Goal: Information Seeking & Learning: Check status

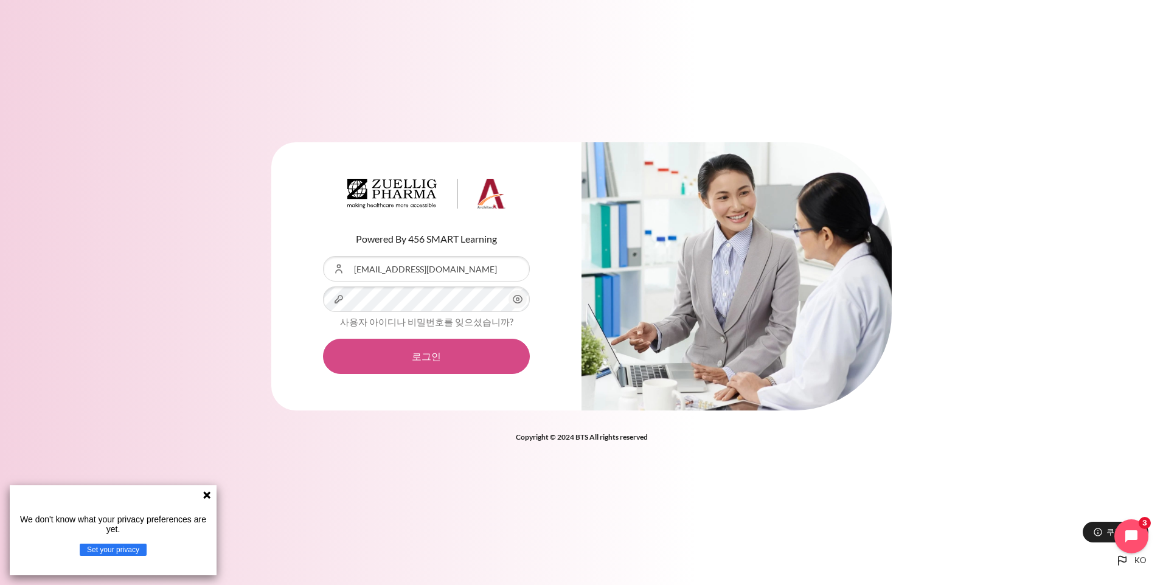
drag, startPoint x: 427, startPoint y: 359, endPoint x: 144, endPoint y: 214, distance: 318.1
click at [425, 361] on button "로그인" at bounding box center [426, 356] width 207 height 35
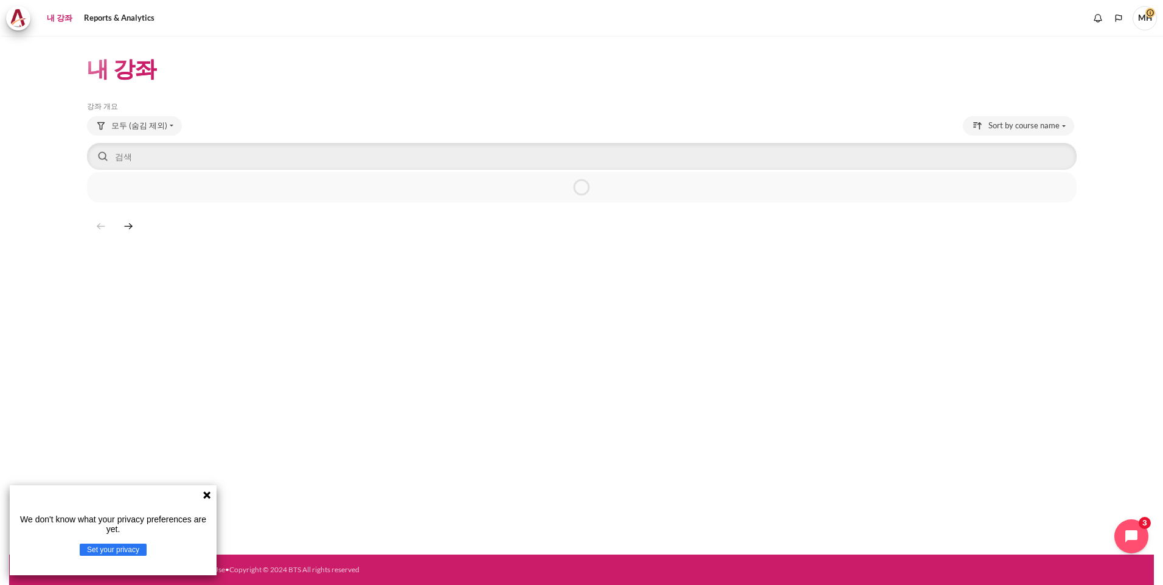
click at [208, 497] on icon at bounding box center [206, 495] width 7 height 7
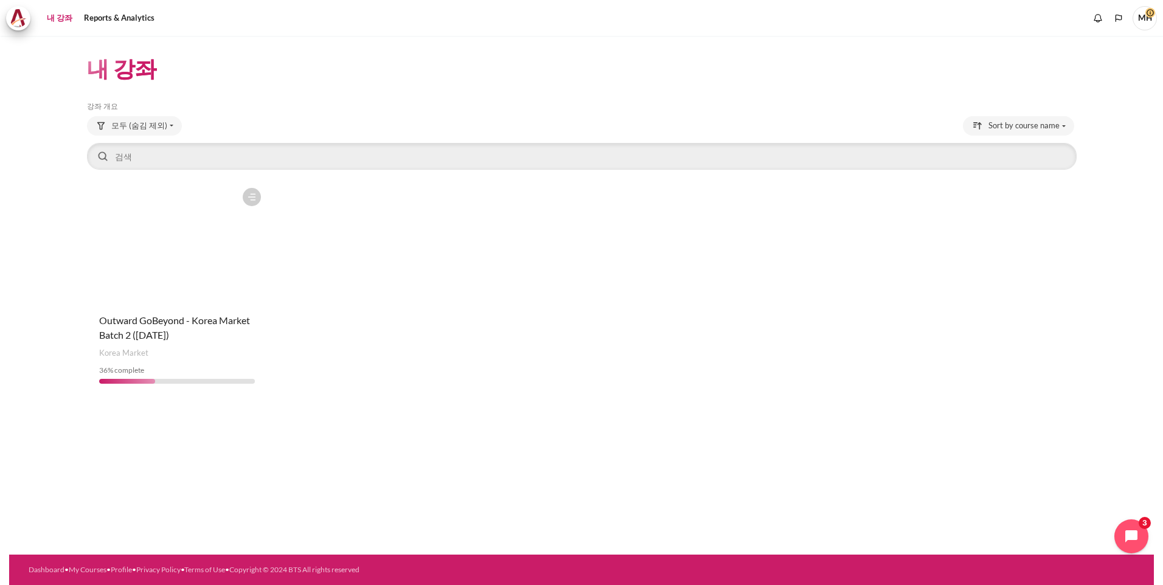
click at [157, 233] on figure "내용" at bounding box center [177, 243] width 181 height 122
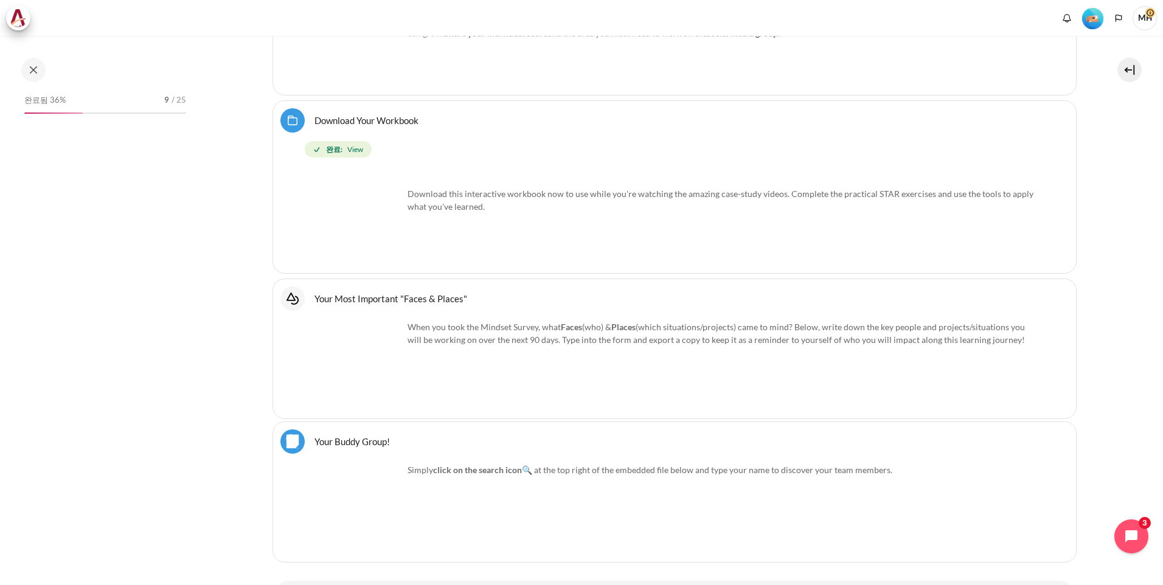
scroll to position [845, 0]
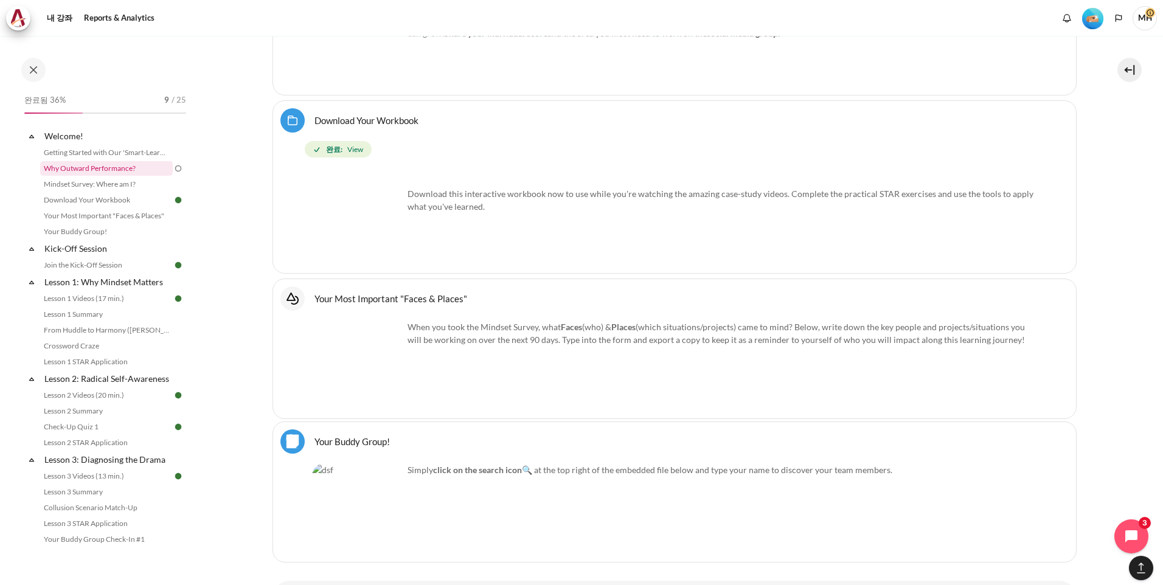
click at [99, 167] on link "Why Outward Performance?" at bounding box center [106, 168] width 133 height 15
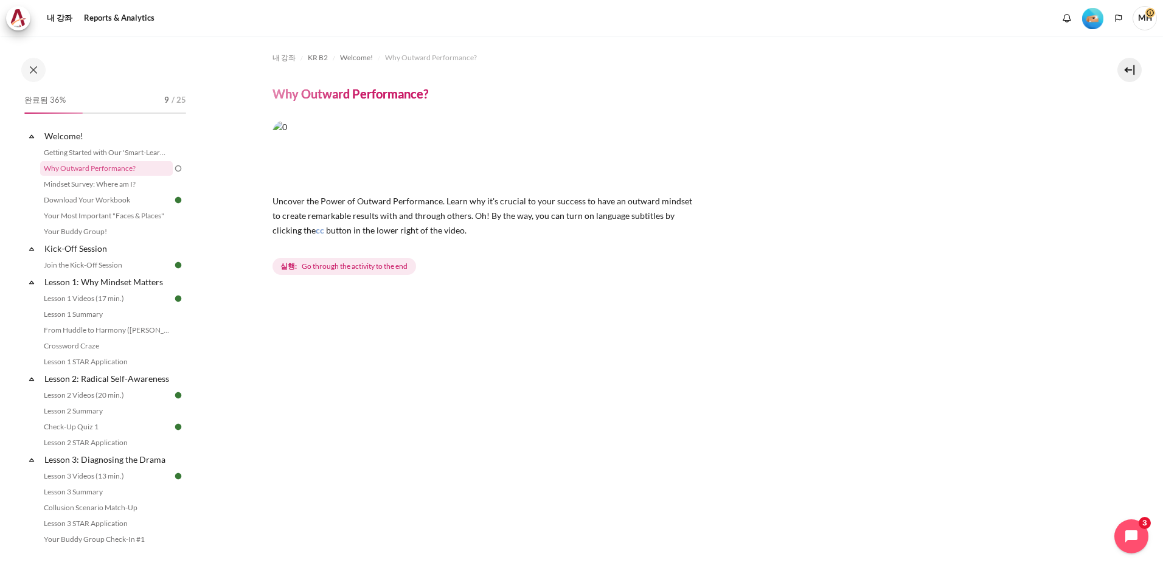
click at [345, 272] on span "Go through the activity to the end" at bounding box center [355, 266] width 106 height 11
click at [403, 179] on img "내용" at bounding box center [486, 153] width 426 height 66
click at [386, 218] on span "Uncover the Power of Outward Performance. Learn why it's crucial to your succes…" at bounding box center [483, 216] width 420 height 40
click at [423, 170] on img "내용" at bounding box center [486, 153] width 426 height 66
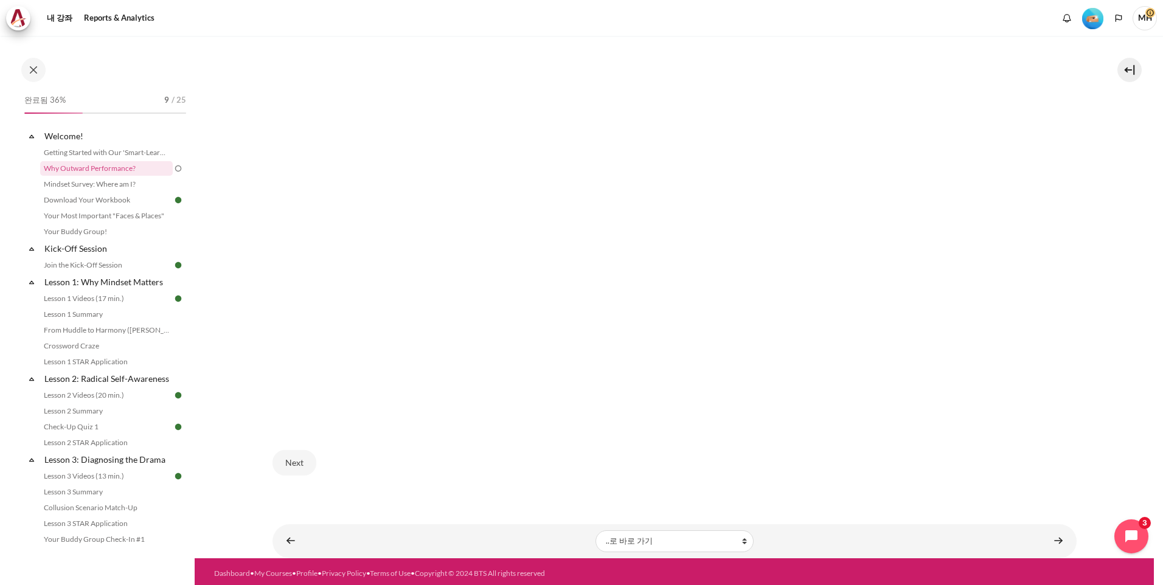
drag, startPoint x: 121, startPoint y: 19, endPoint x: 164, endPoint y: 23, distance: 43.3
click at [121, 19] on link "Reports & Analytics" at bounding box center [119, 18] width 79 height 24
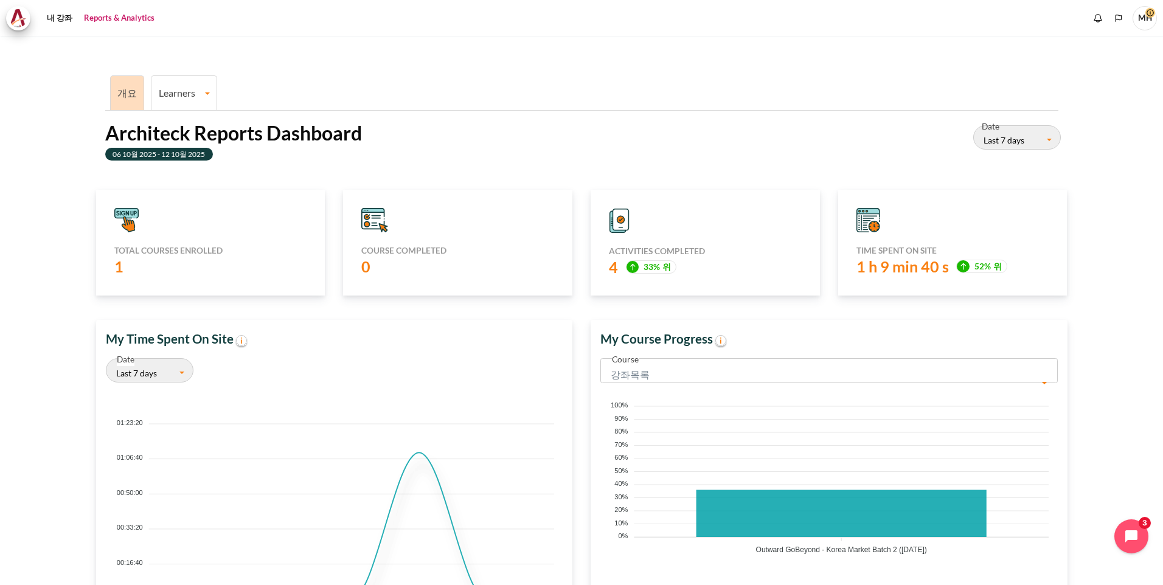
scroll to position [152, 0]
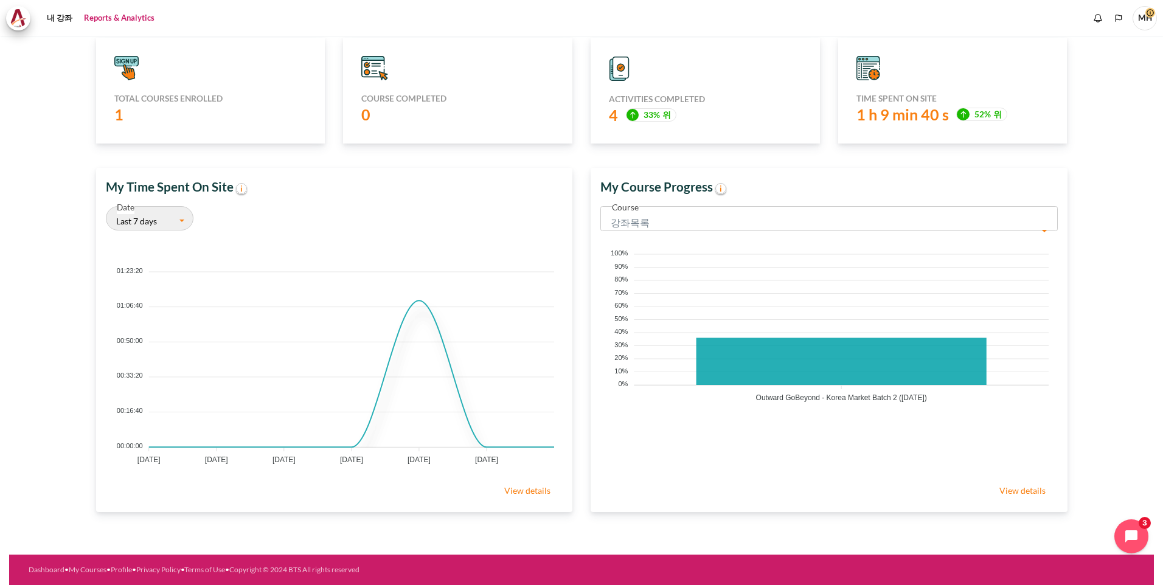
click at [618, 70] on icon "내용" at bounding box center [621, 67] width 7 height 7
click at [609, 117] on label "4" at bounding box center [616, 115] width 14 height 21
click at [663, 116] on span "위" at bounding box center [667, 116] width 9 height 12
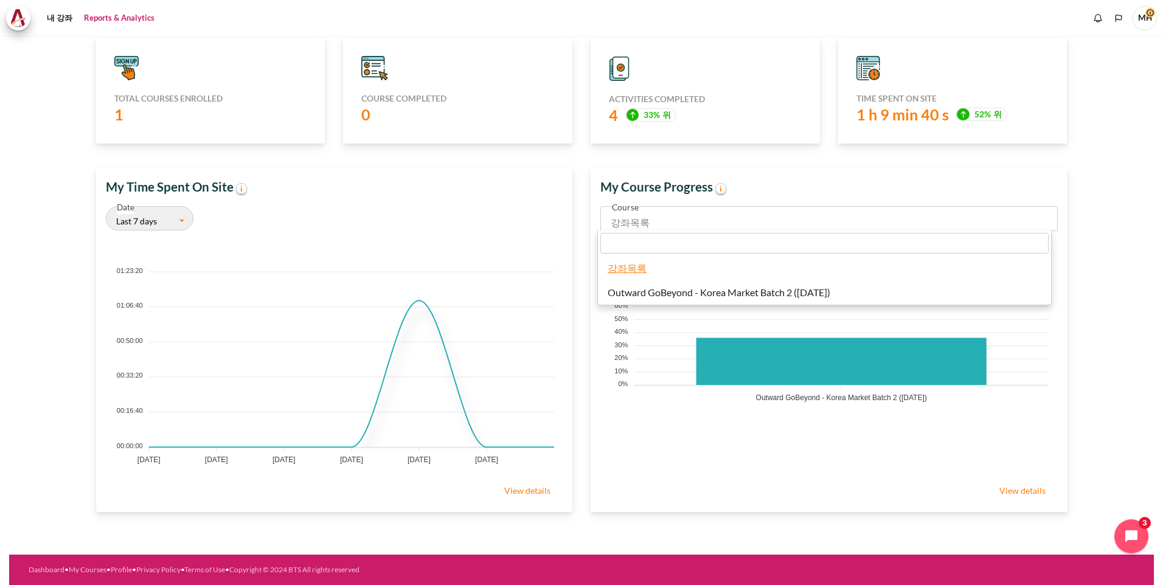
click at [732, 218] on span "강좌목록" at bounding box center [825, 223] width 428 height 17
click at [534, 490] on link "View details" at bounding box center [527, 490] width 71 height 24
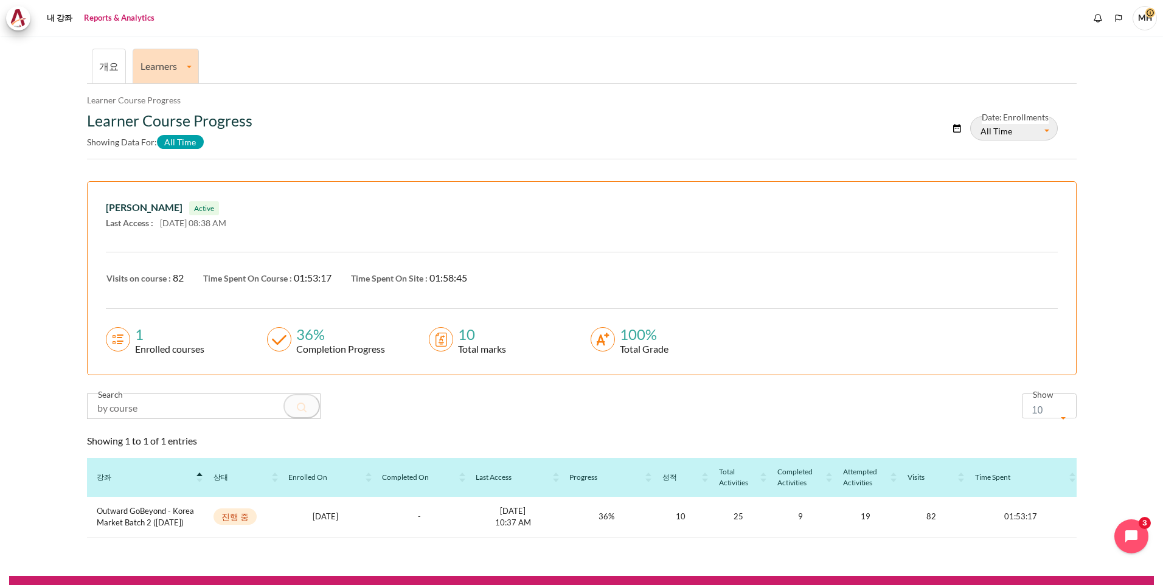
scroll to position [66, 0]
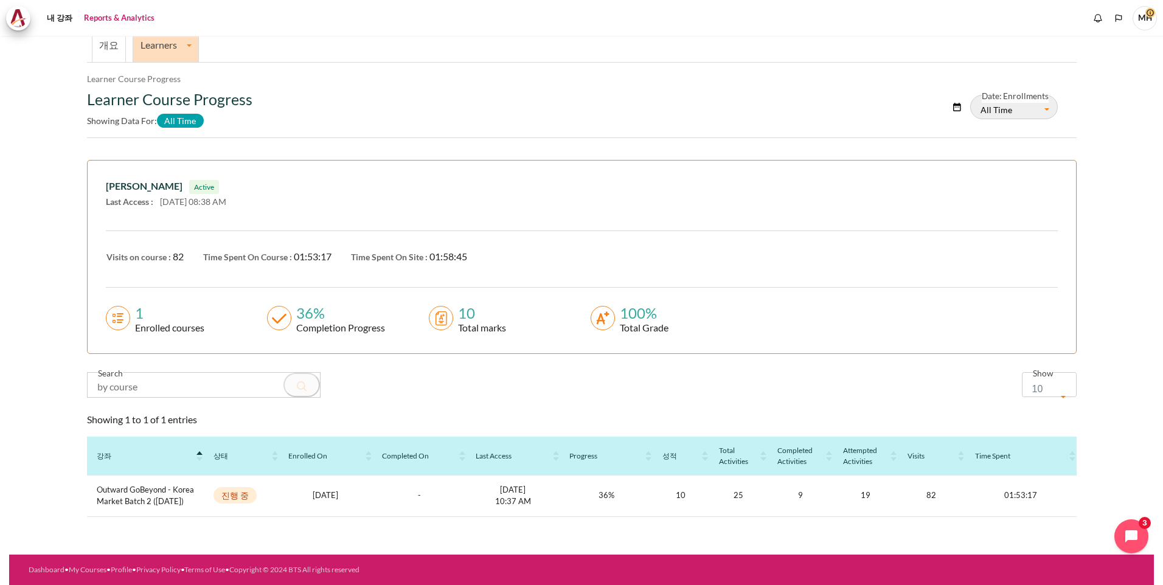
click at [114, 322] on circle "내용" at bounding box center [118, 318] width 24 height 24
click at [139, 319] on div "1 Enrolled courses" at bounding box center [167, 320] width 74 height 29
drag, startPoint x: 139, startPoint y: 319, endPoint x: 275, endPoint y: 319, distance: 136.3
click at [275, 319] on circle "내용" at bounding box center [280, 318] width 24 height 24
click at [445, 322] on icon "내용" at bounding box center [442, 318] width 12 height 14
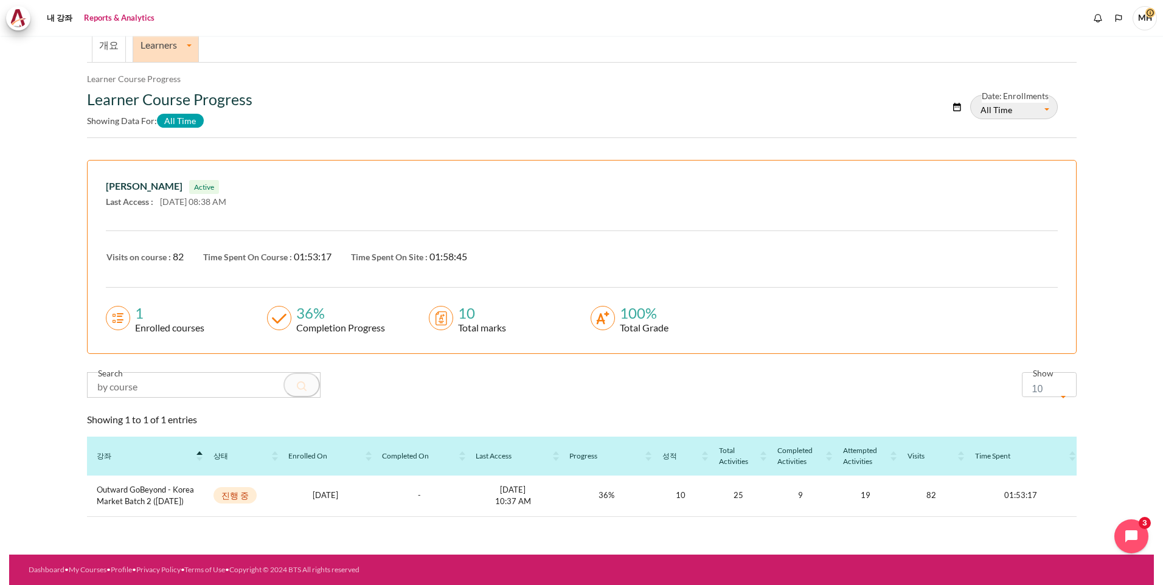
click at [594, 322] on circle "내용" at bounding box center [603, 318] width 24 height 24
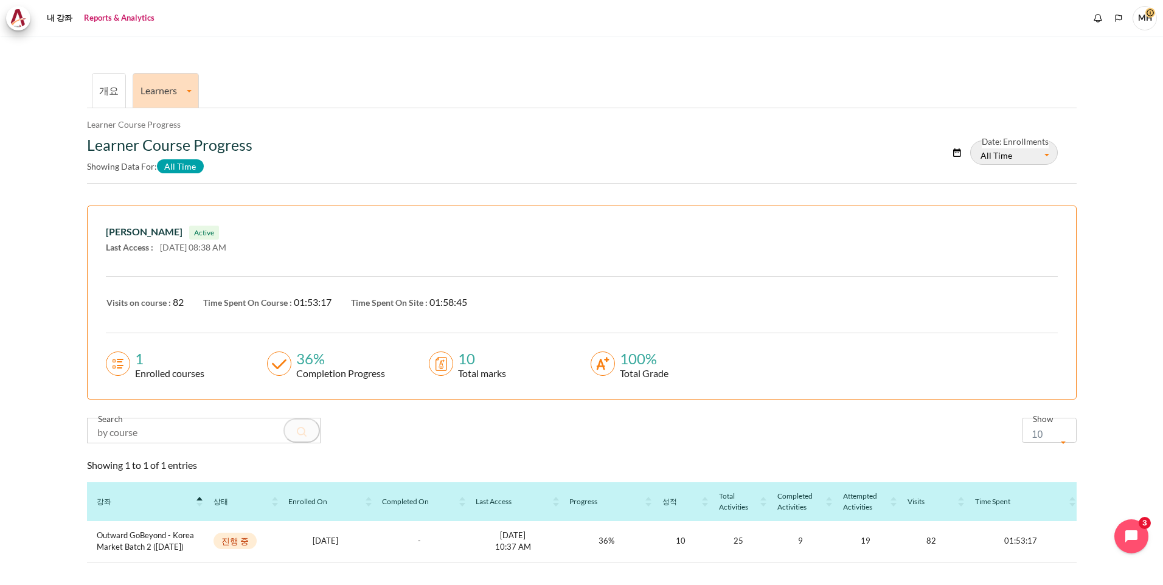
scroll to position [0, 0]
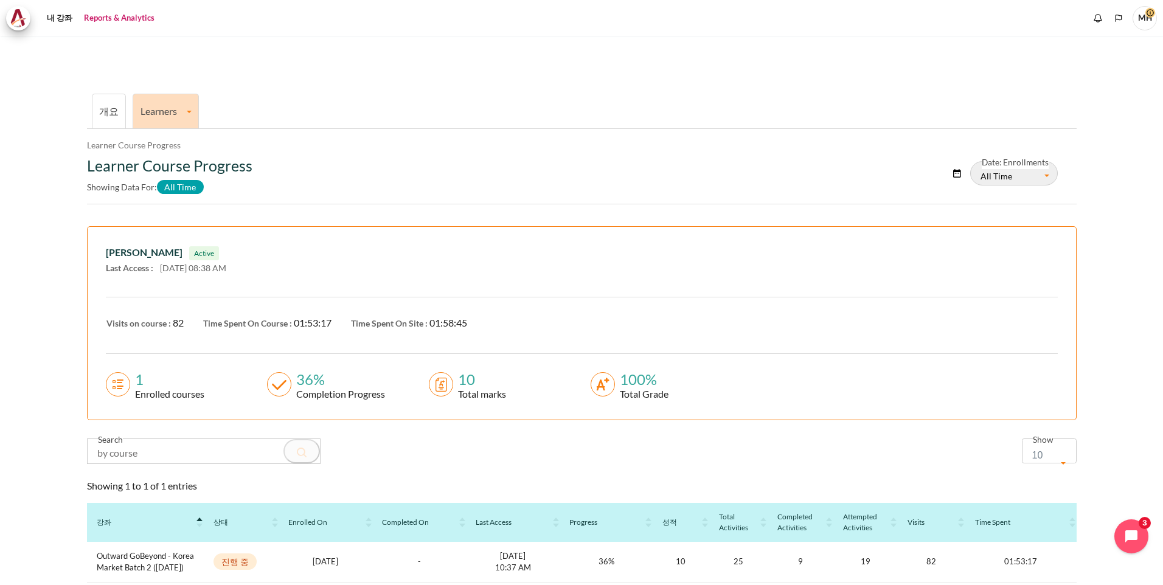
click at [127, 13] on link "Reports & Analytics" at bounding box center [119, 18] width 79 height 24
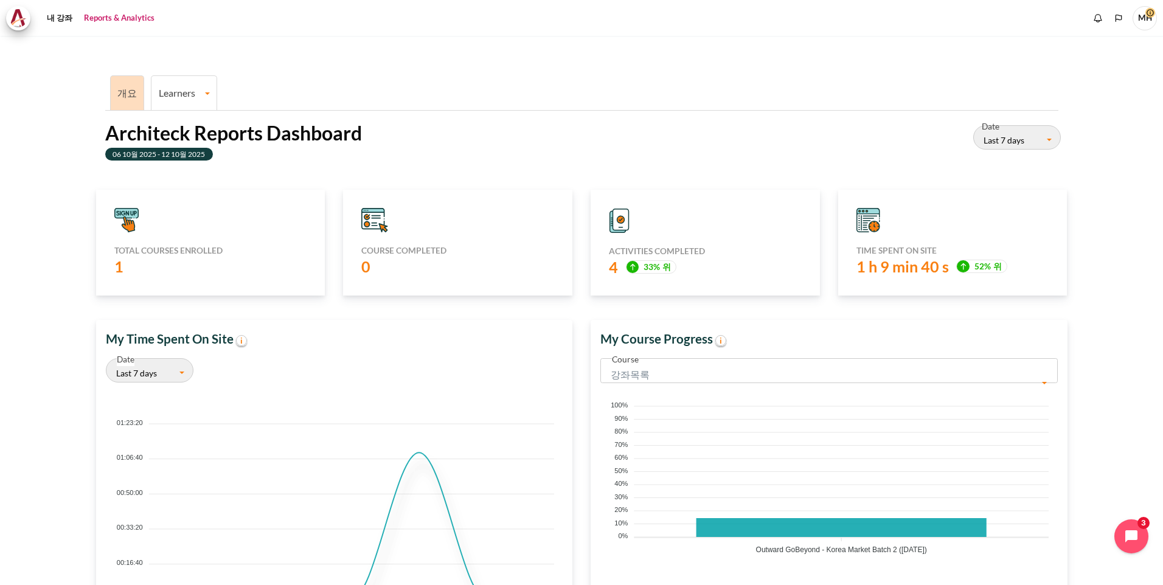
scroll to position [10, 10]
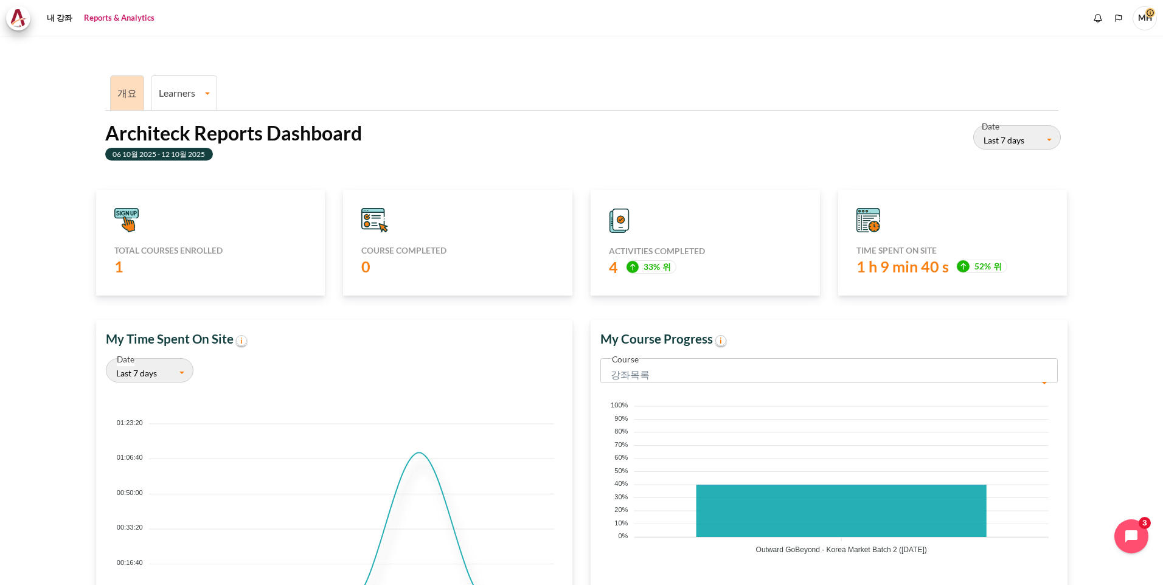
click at [126, 18] on link "Reports & Analytics" at bounding box center [119, 18] width 79 height 24
click at [55, 19] on link "내 강좌" at bounding box center [60, 18] width 34 height 24
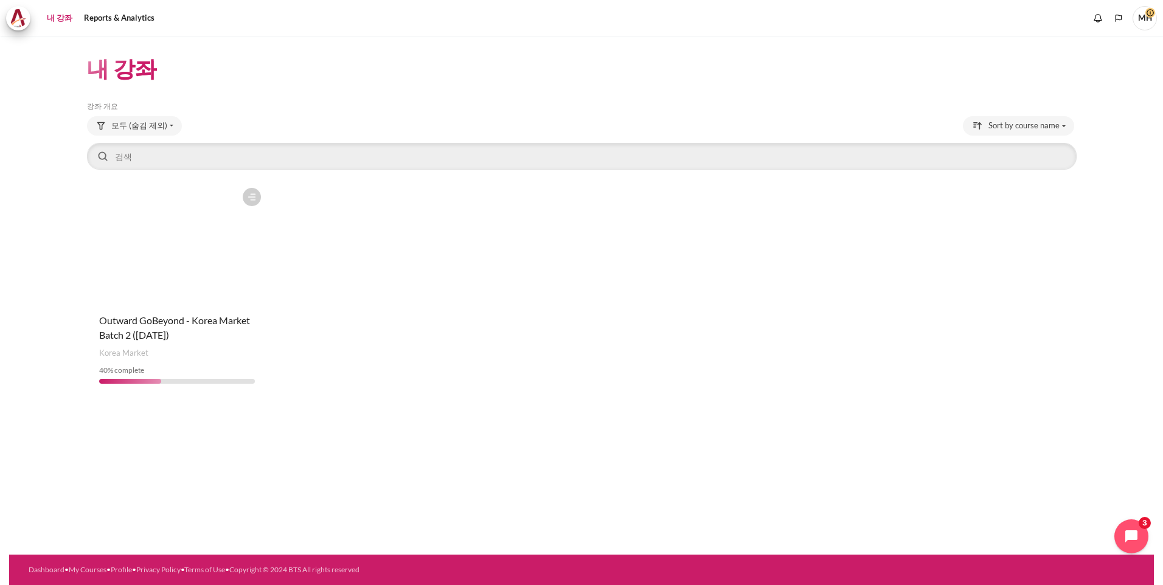
click at [57, 21] on link "내 강좌" at bounding box center [60, 18] width 34 height 24
